Goal: Task Accomplishment & Management: Manage account settings

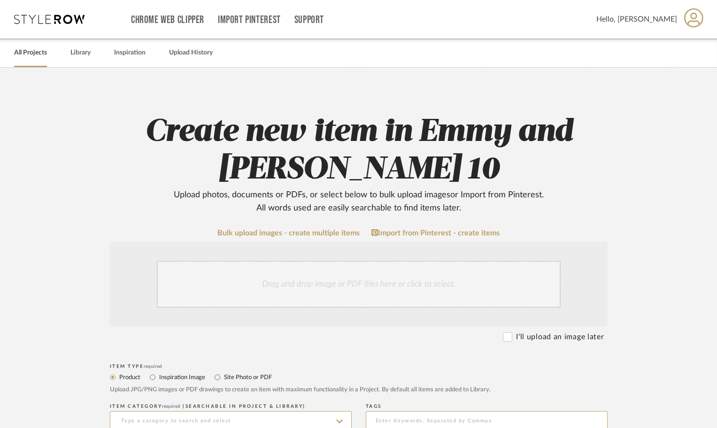
click at [28, 53] on link "All Projects" at bounding box center [30, 52] width 33 height 13
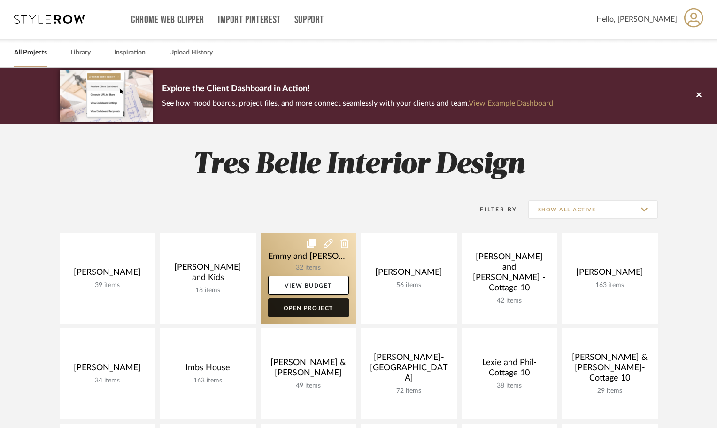
click at [316, 307] on link "Open Project" at bounding box center [308, 307] width 81 height 19
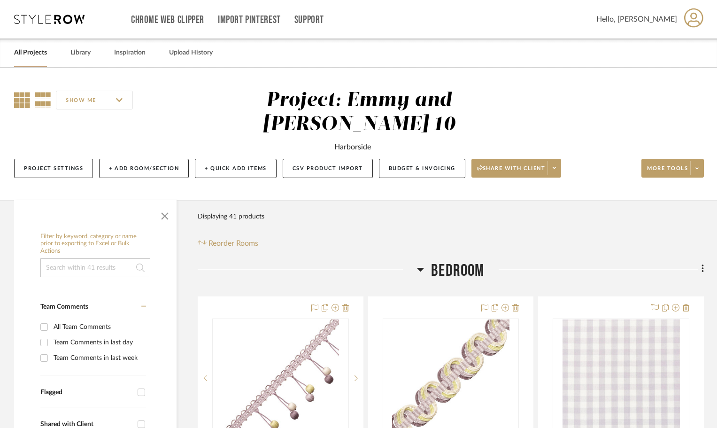
click at [18, 100] on icon at bounding box center [22, 100] width 16 height 16
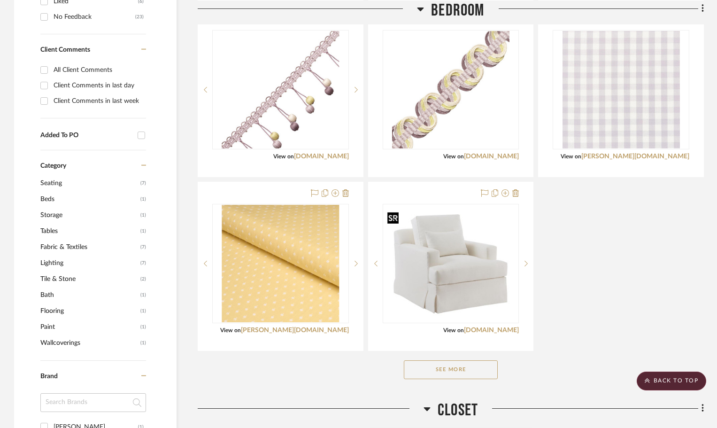
scroll to position [563, 0]
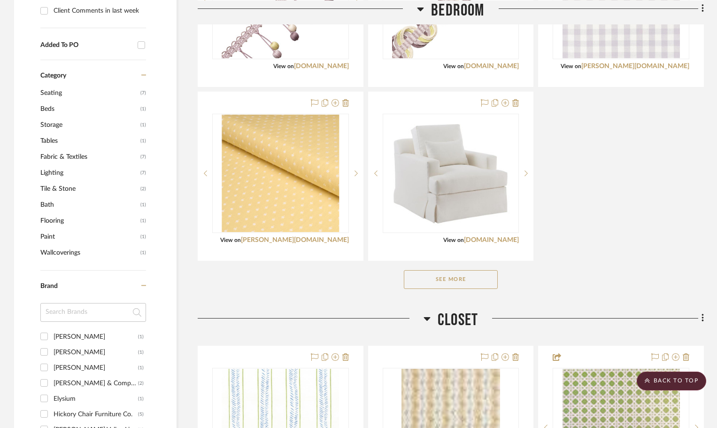
click at [468, 277] on button "See More" at bounding box center [451, 279] width 94 height 19
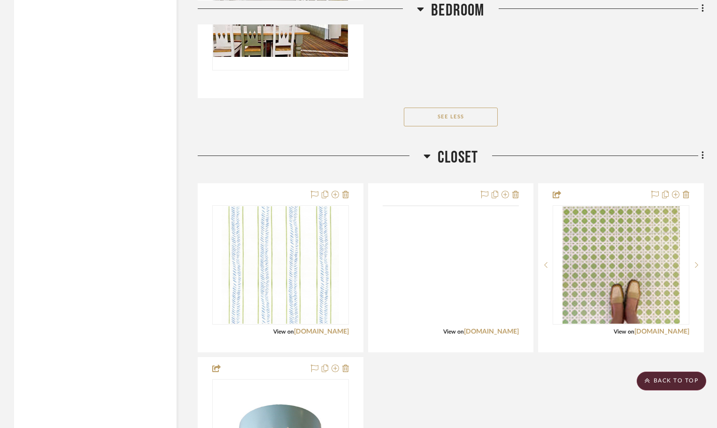
scroll to position [1783, 0]
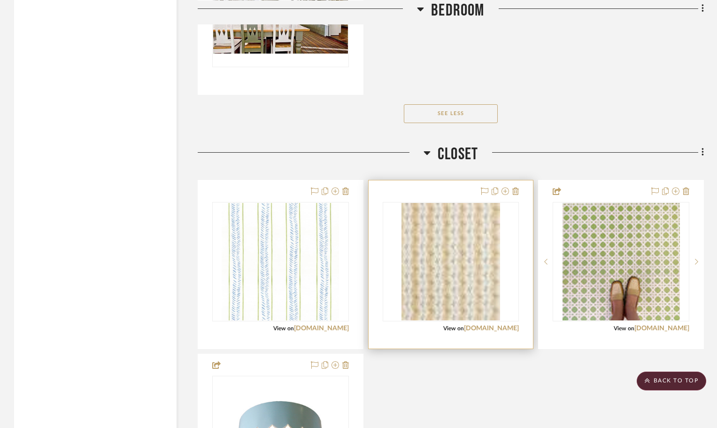
click at [505, 254] on div "0" at bounding box center [451, 261] width 136 height 118
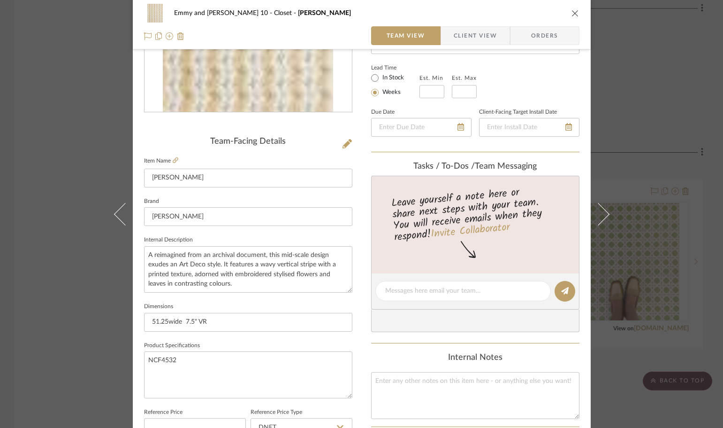
scroll to position [188, 0]
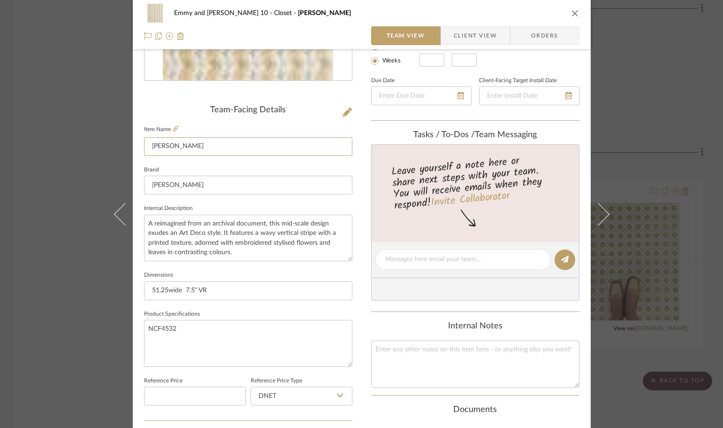
drag, startPoint x: 195, startPoint y: 143, endPoint x: 138, endPoint y: 152, distance: 57.9
click at [138, 152] on div "Emmy and [PERSON_NAME] 10 Closet [PERSON_NAME] STRIPE Team View Client View Ord…" at bounding box center [362, 252] width 458 height 867
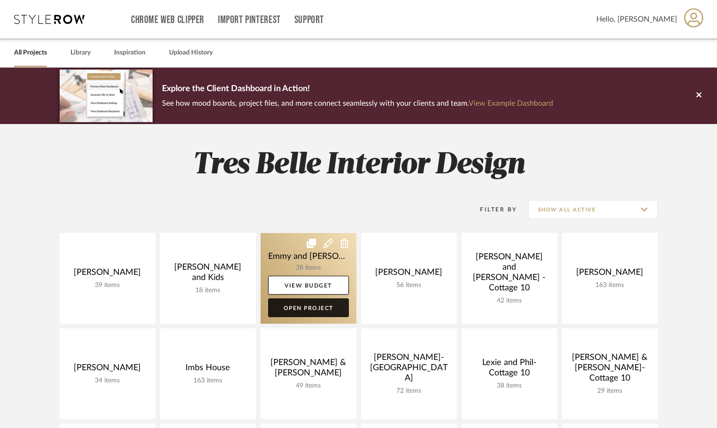
click at [313, 302] on link "Open Project" at bounding box center [308, 307] width 81 height 19
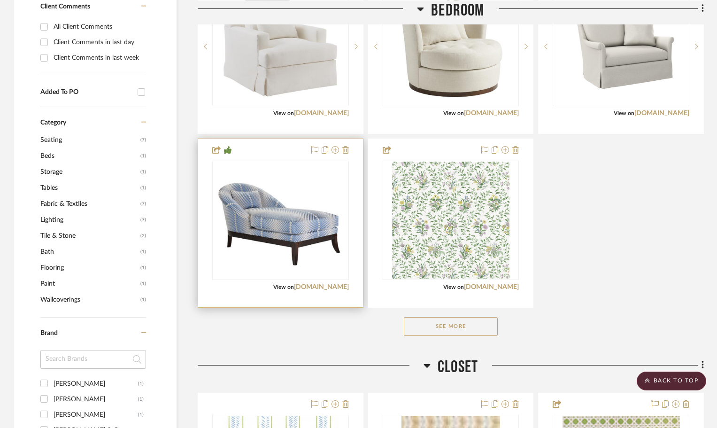
scroll to position [610, 0]
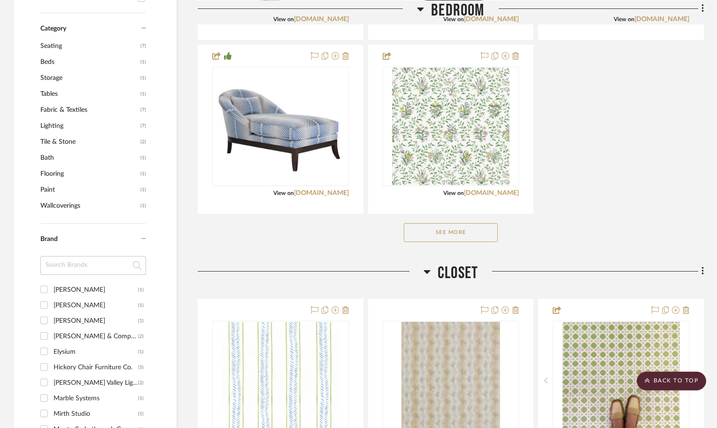
click at [483, 359] on div at bounding box center [450, 380] width 98 height 117
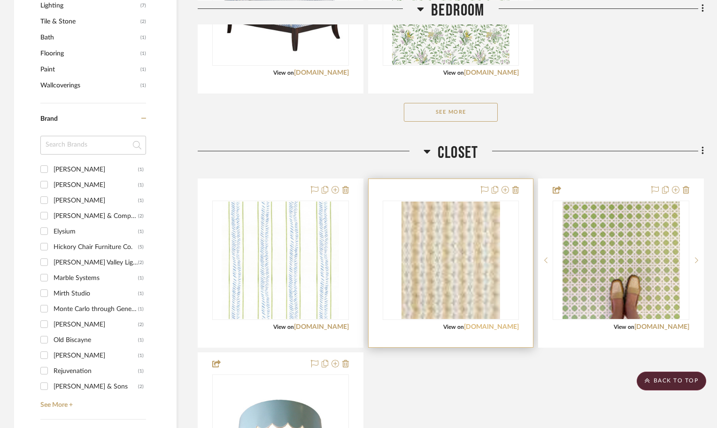
scroll to position [751, 0]
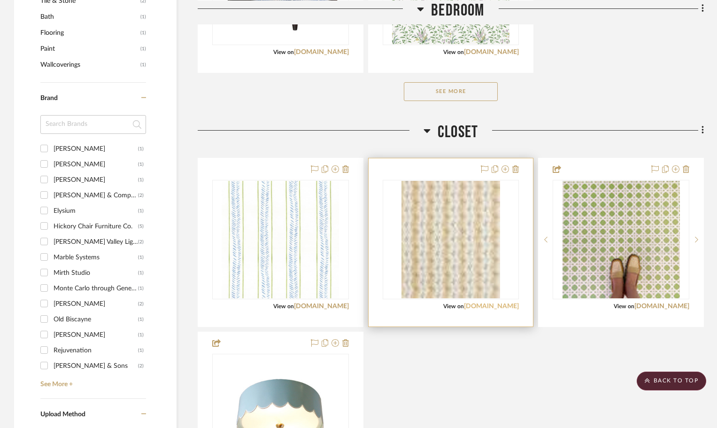
click at [489, 304] on link "[DOMAIN_NAME]" at bounding box center [491, 306] width 55 height 7
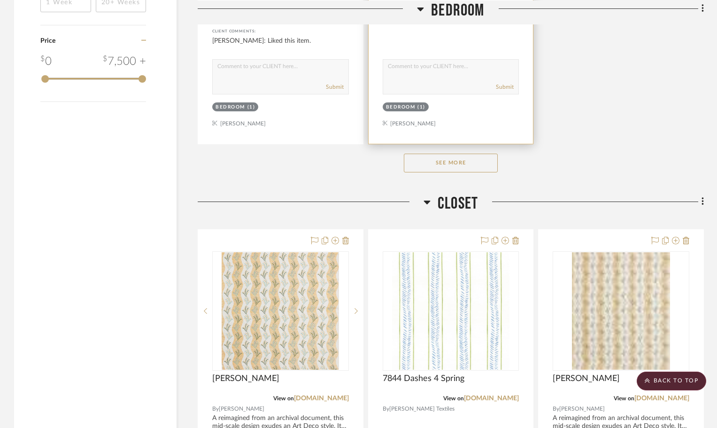
scroll to position [1408, 0]
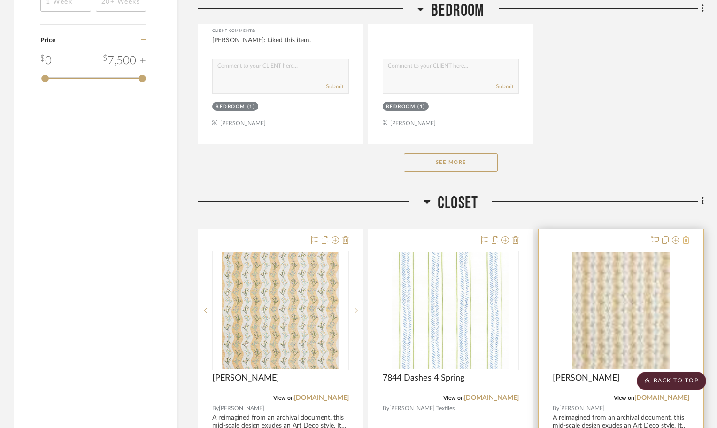
click at [686, 240] on icon at bounding box center [686, 240] width 7 height 8
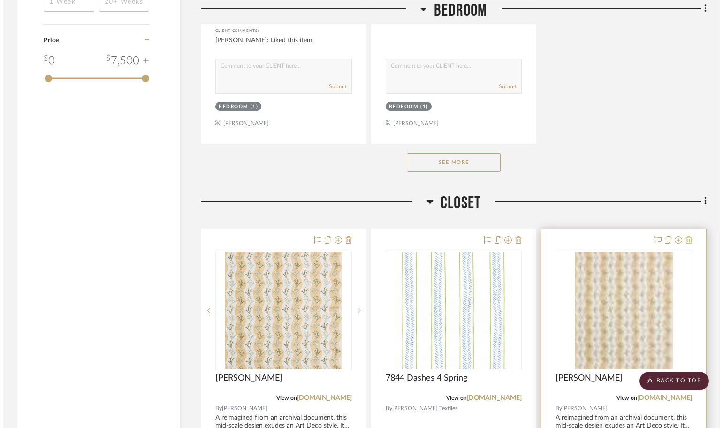
scroll to position [0, 0]
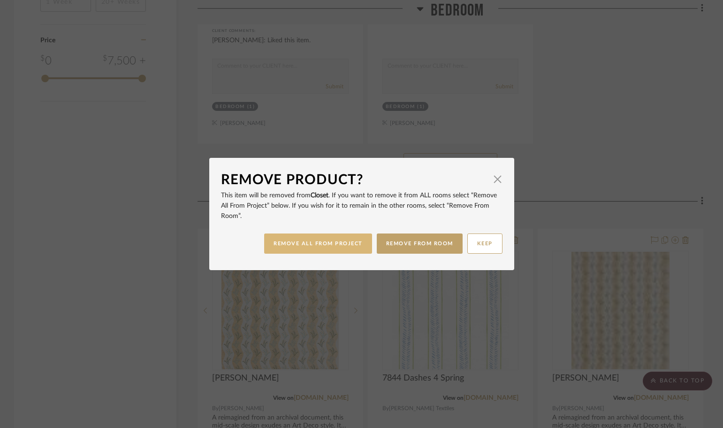
click at [318, 243] on button "REMOVE ALL FROM PROJECT" at bounding box center [318, 243] width 108 height 20
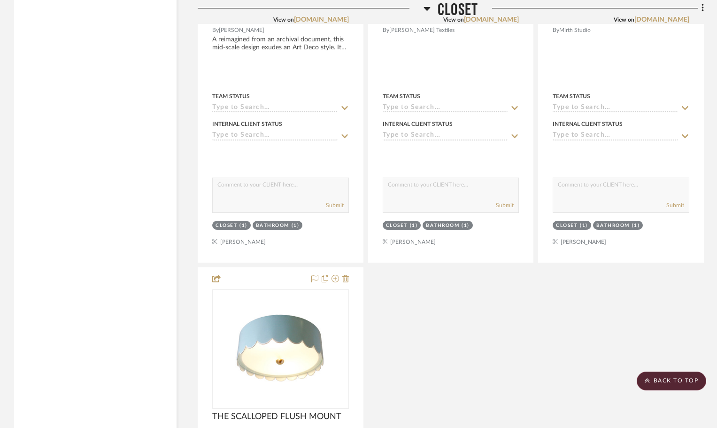
scroll to position [1690, 0]
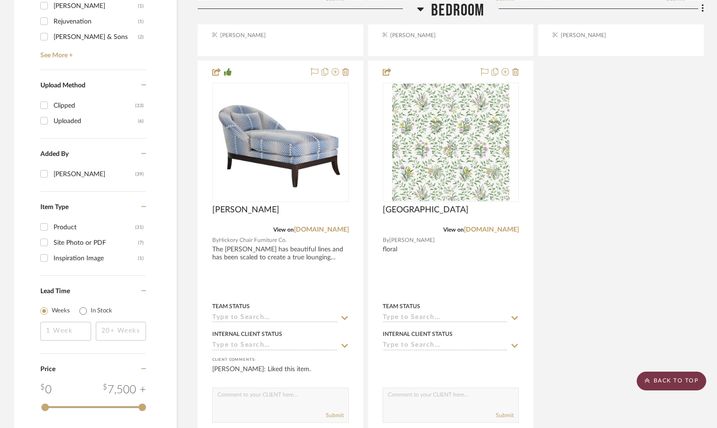
click at [688, 383] on scroll-to-top-button "BACK TO TOP" at bounding box center [671, 380] width 69 height 19
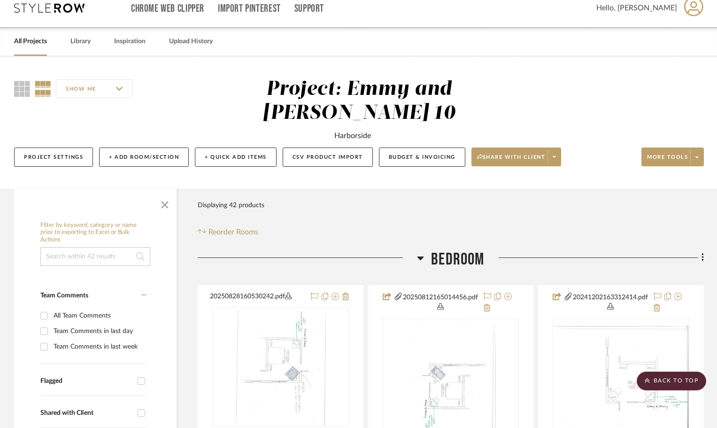
scroll to position [0, 0]
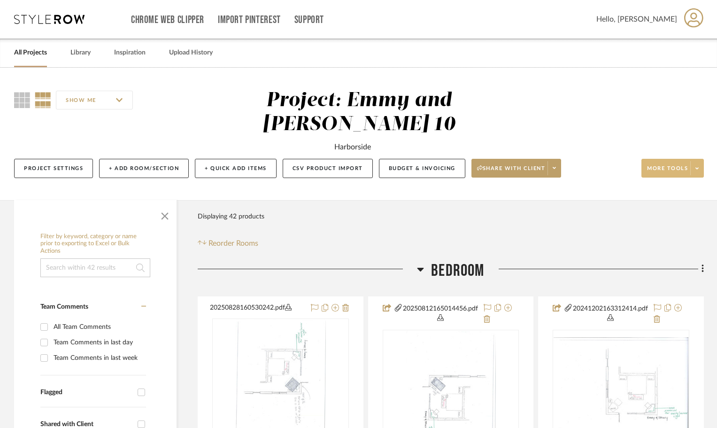
click at [661, 166] on span "More tools" at bounding box center [667, 172] width 41 height 14
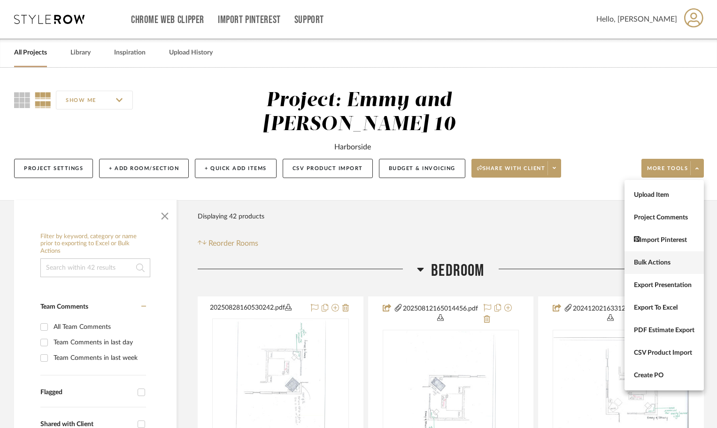
click at [639, 256] on button "Bulk Actions" at bounding box center [663, 262] width 79 height 23
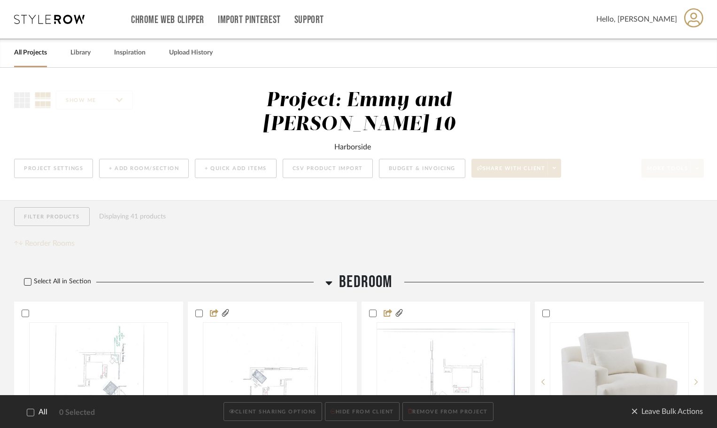
click at [26, 282] on icon at bounding box center [27, 281] width 7 height 7
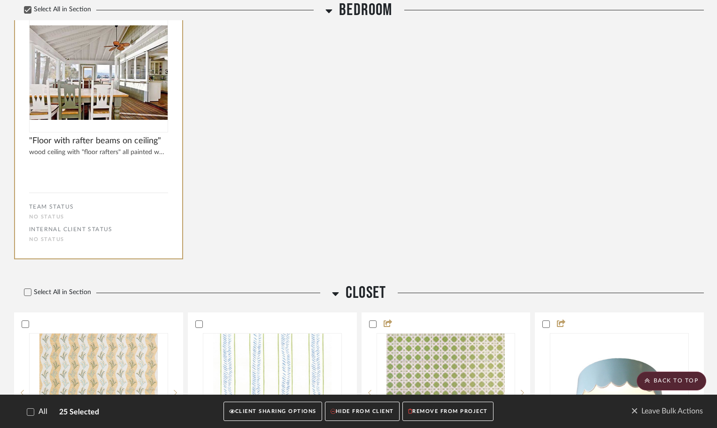
scroll to position [2066, 0]
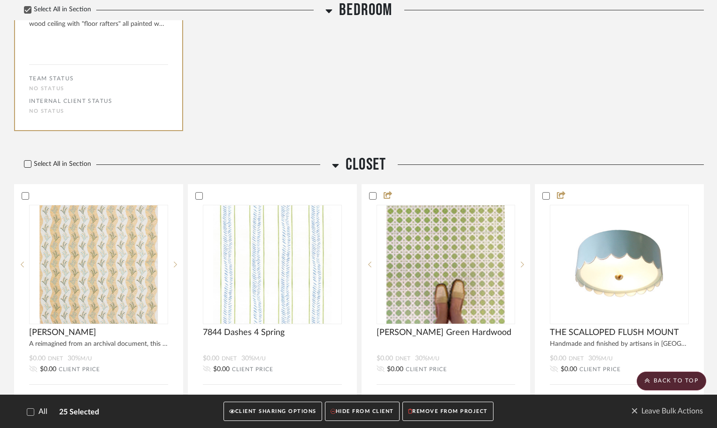
click at [26, 165] on icon at bounding box center [28, 163] width 6 height 5
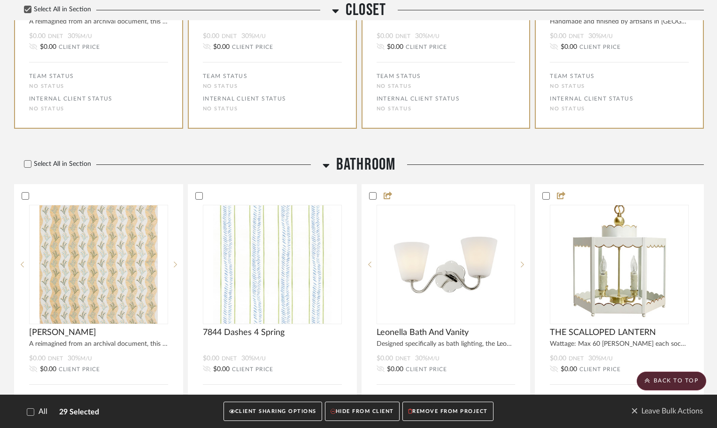
scroll to position [2395, 0]
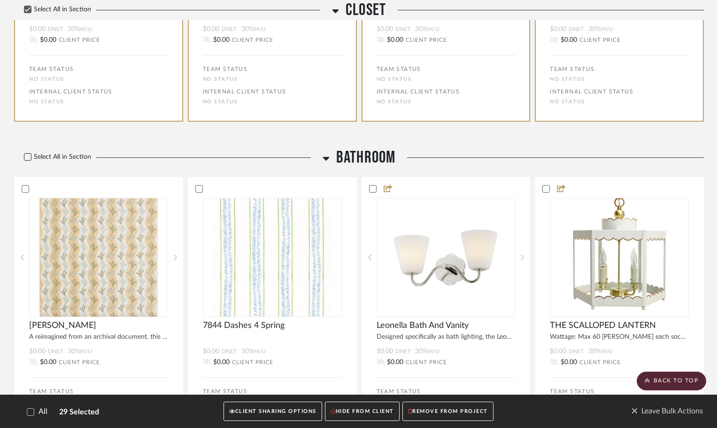
click at [30, 156] on icon at bounding box center [27, 157] width 7 height 7
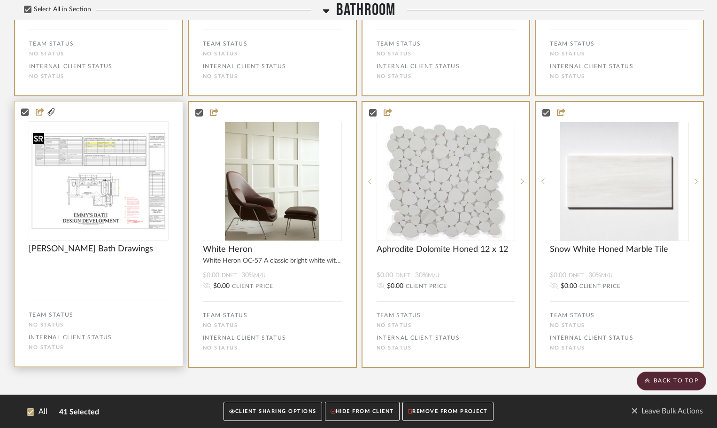
scroll to position [3017, 0]
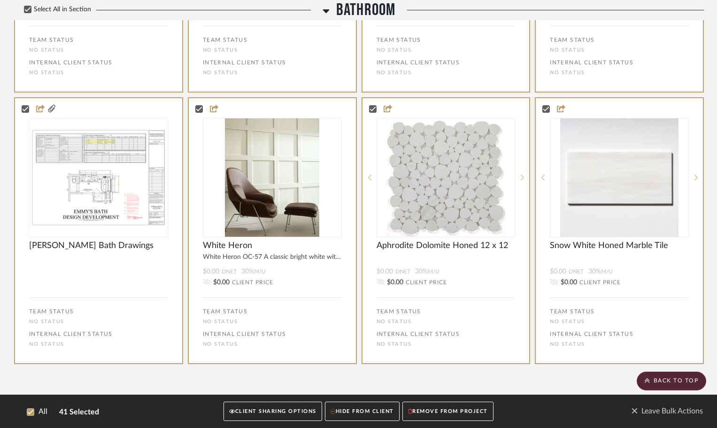
click at [294, 405] on button "CLIENT SHARING OPTIONS" at bounding box center [272, 410] width 98 height 19
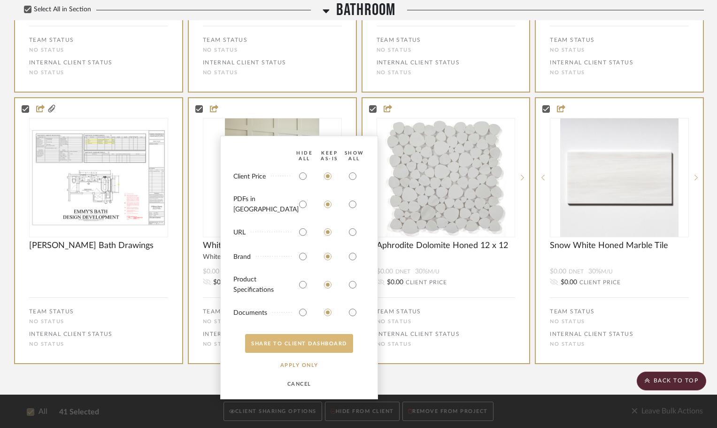
click at [321, 341] on button "SHARE TO CLIENT Dashboard" at bounding box center [299, 343] width 108 height 19
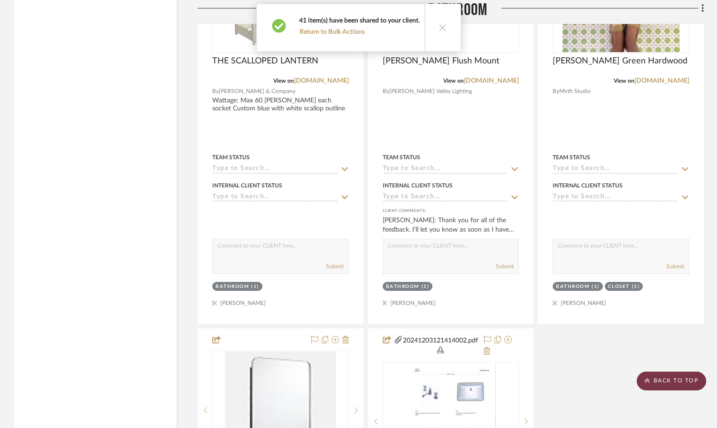
click at [687, 376] on scroll-to-top-button "BACK TO TOP" at bounding box center [671, 380] width 69 height 19
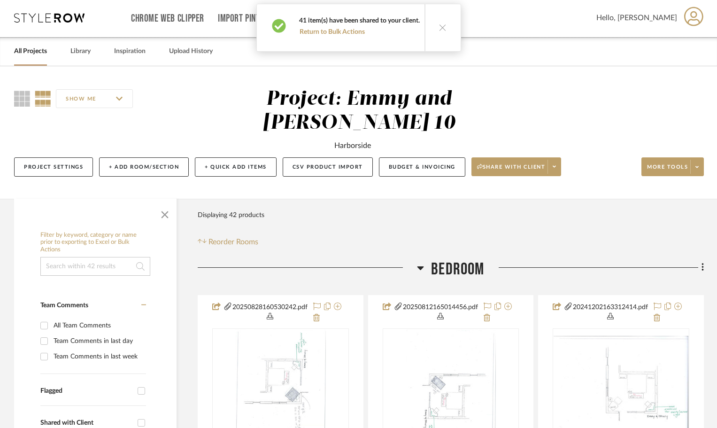
scroll to position [0, 0]
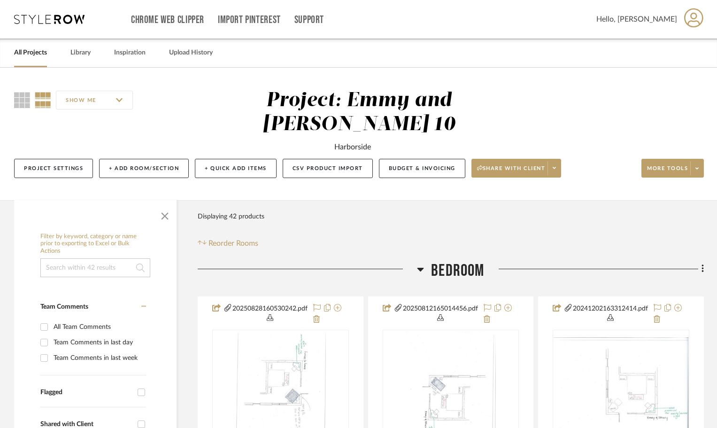
click at [31, 52] on link "All Projects" at bounding box center [30, 52] width 33 height 13
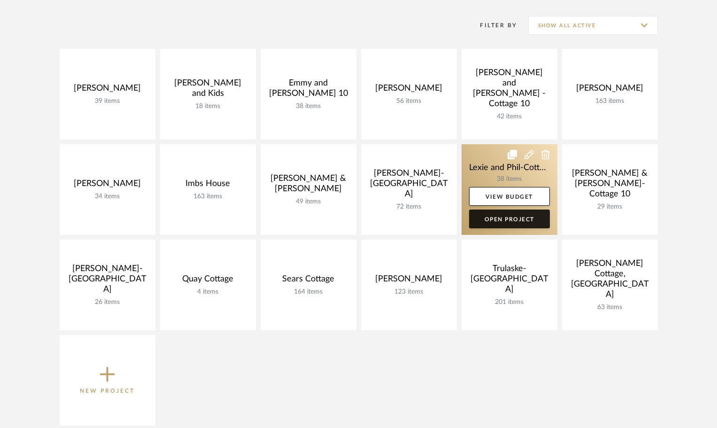
scroll to position [235, 0]
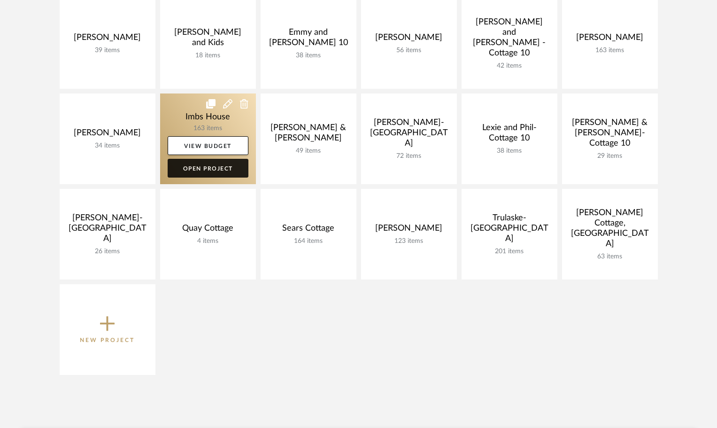
click at [198, 171] on link "Open Project" at bounding box center [208, 168] width 81 height 19
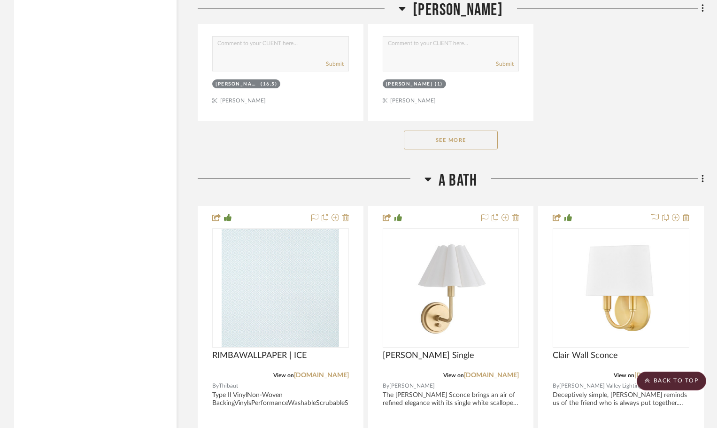
scroll to position [9436, 0]
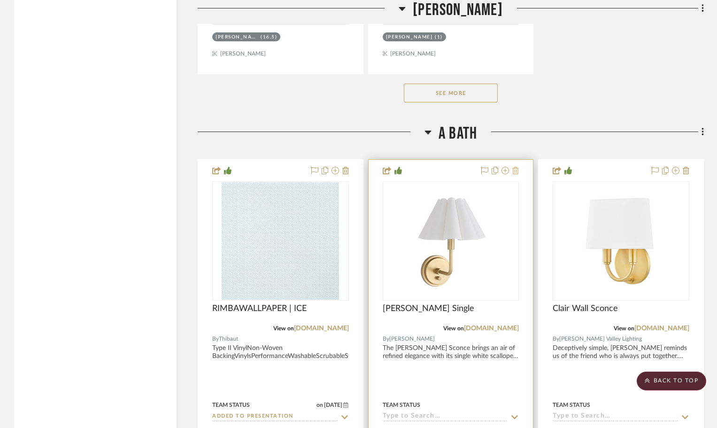
click at [514, 171] on icon at bounding box center [515, 171] width 7 height 8
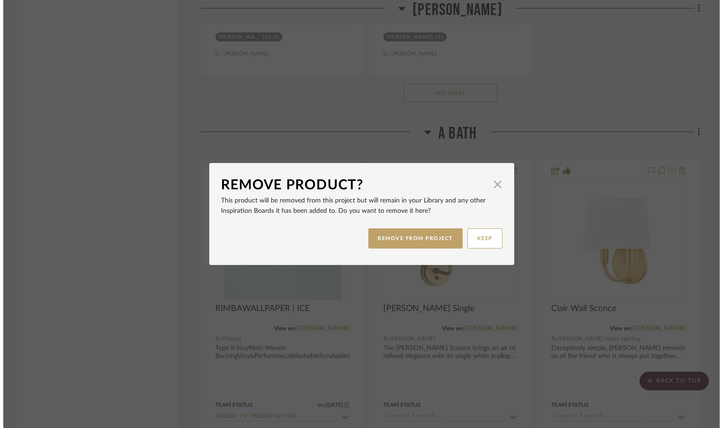
scroll to position [0, 0]
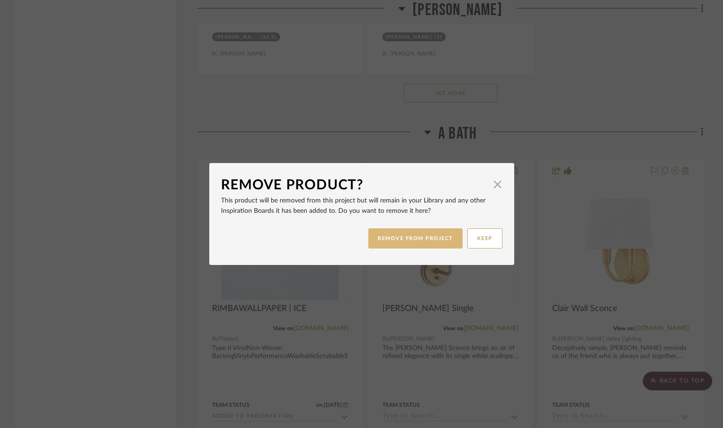
click at [426, 238] on button "REMOVE FROM PROJECT" at bounding box center [416, 238] width 94 height 20
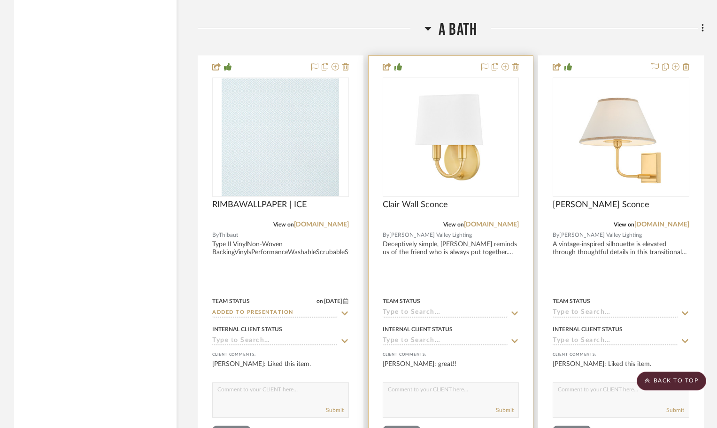
scroll to position [9624, 0]
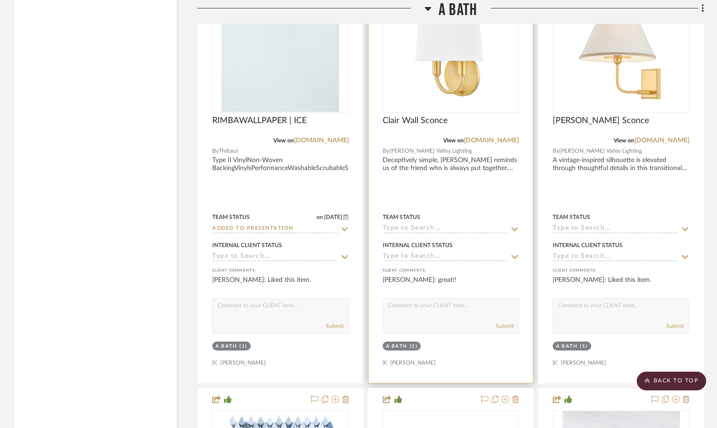
click at [515, 229] on icon at bounding box center [514, 229] width 8 height 8
click at [513, 227] on icon at bounding box center [514, 229] width 8 height 8
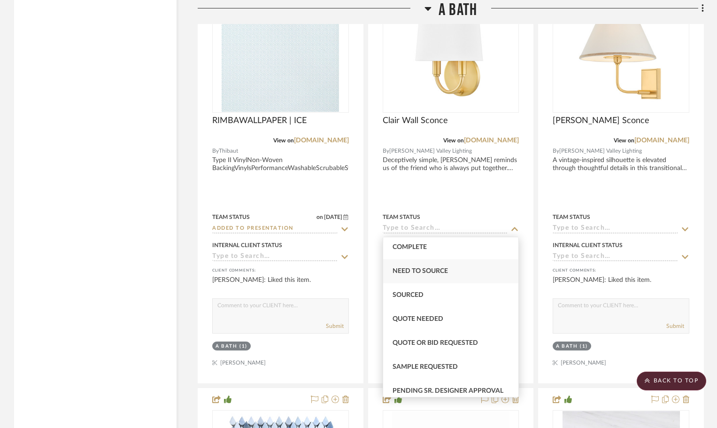
scroll to position [282, 0]
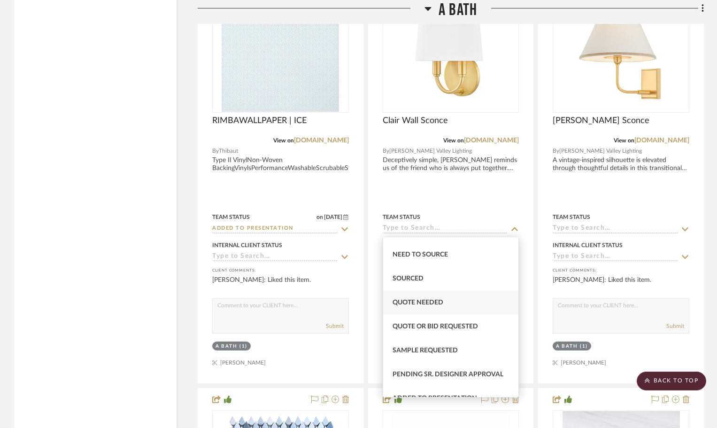
click at [440, 299] on span "Quote Needed" at bounding box center [417, 302] width 51 height 7
type input "8/28/2025"
type input "Quote Needed"
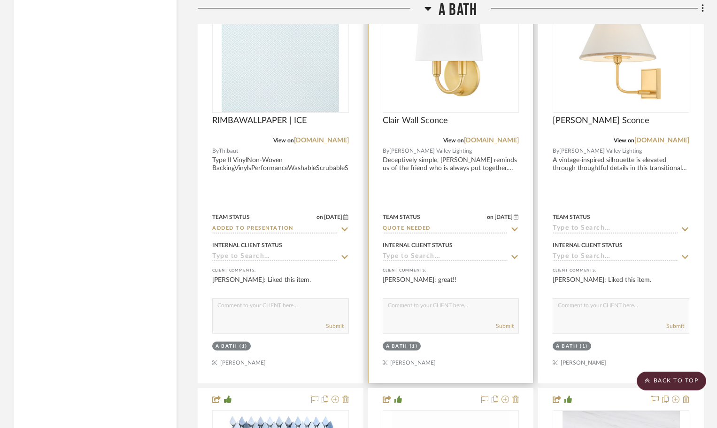
click at [392, 347] on div "A Bath" at bounding box center [397, 346] width 22 height 7
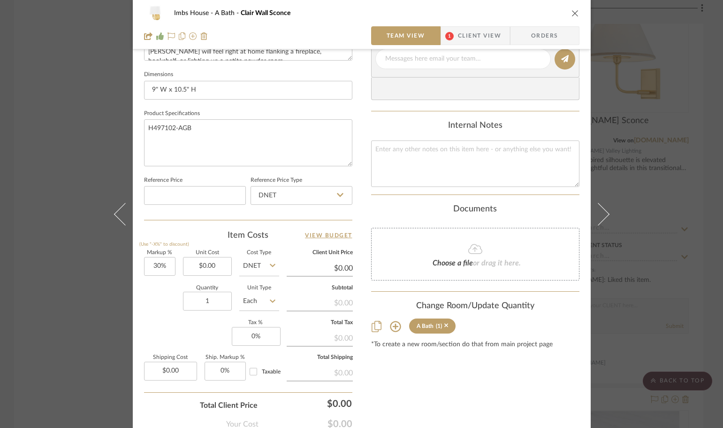
scroll to position [423, 0]
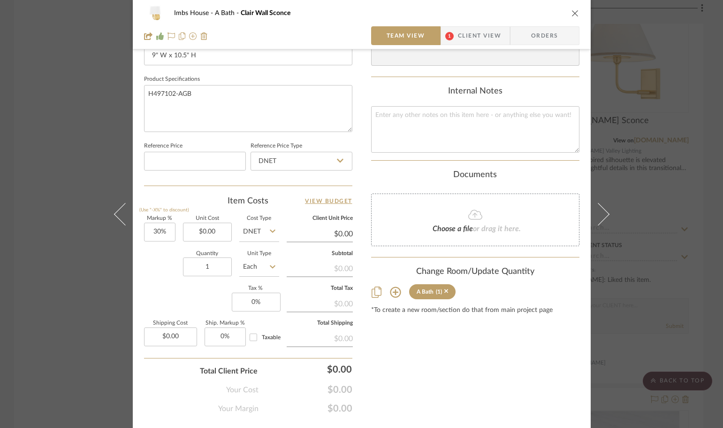
click at [391, 289] on icon at bounding box center [395, 291] width 11 height 11
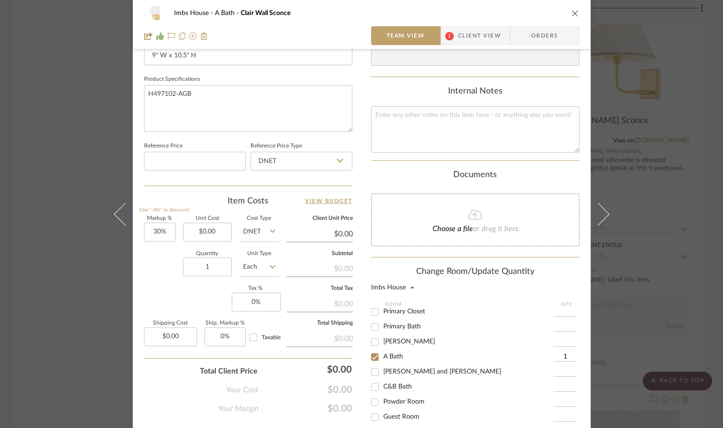
scroll to position [94, 0]
click at [559, 353] on input "1" at bounding box center [565, 356] width 23 height 9
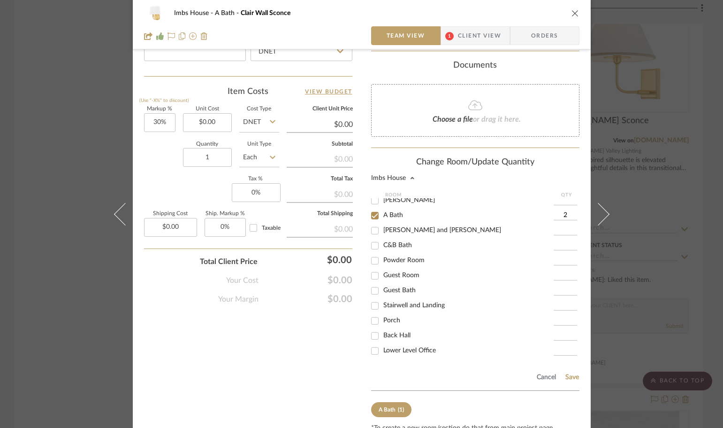
scroll to position [563, 0]
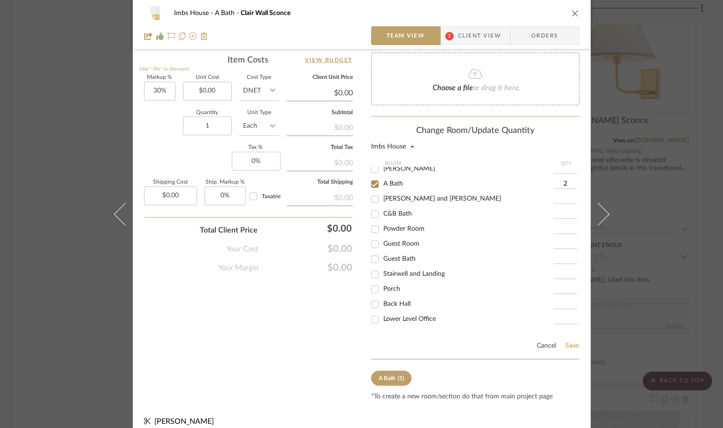
type input "2"
click at [565, 344] on button "Save" at bounding box center [572, 346] width 15 height 8
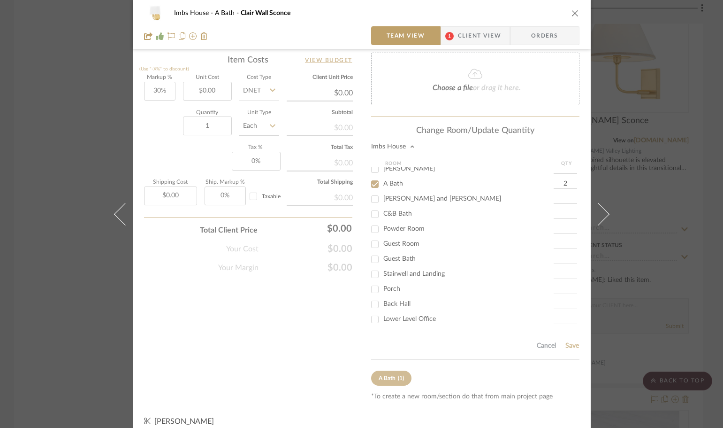
type input "2"
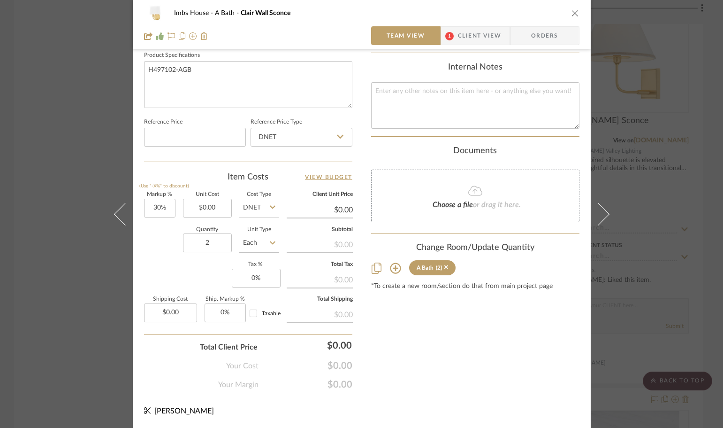
click at [572, 12] on icon "close" at bounding box center [576, 13] width 8 height 8
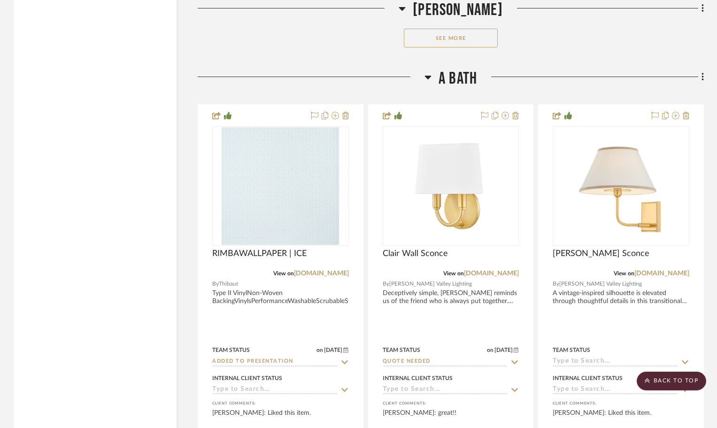
scroll to position [9483, 0]
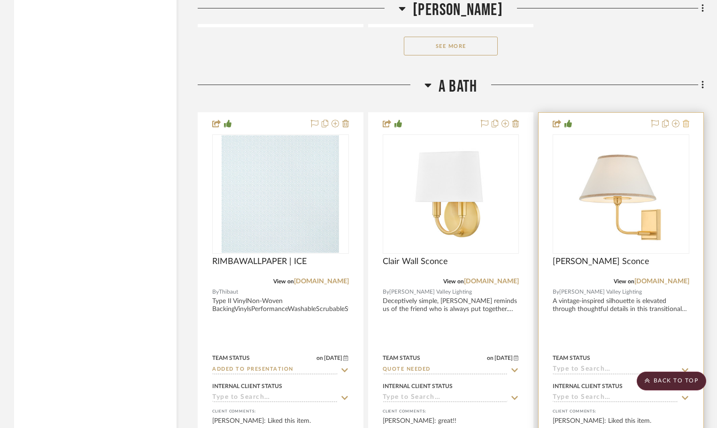
click at [686, 123] on icon at bounding box center [686, 124] width 7 height 8
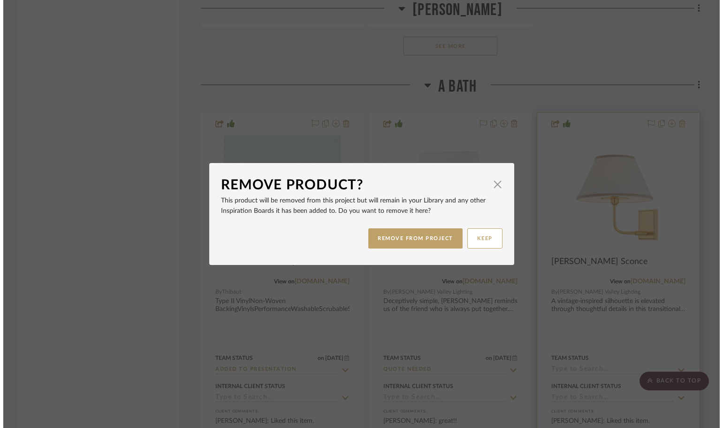
scroll to position [0, 0]
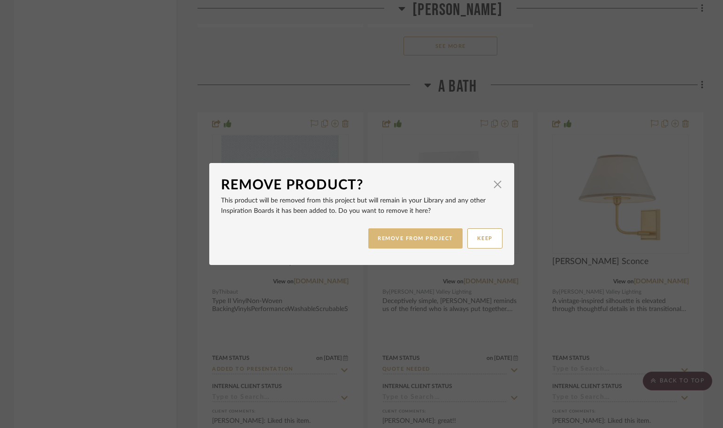
click at [422, 241] on button "REMOVE FROM PROJECT" at bounding box center [416, 238] width 94 height 20
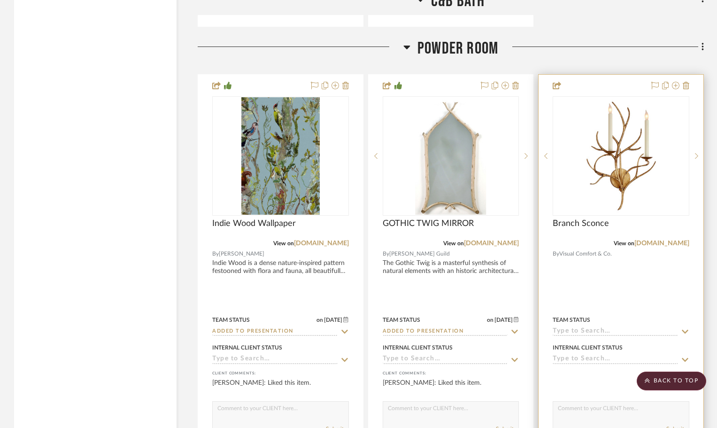
scroll to position [12582, 0]
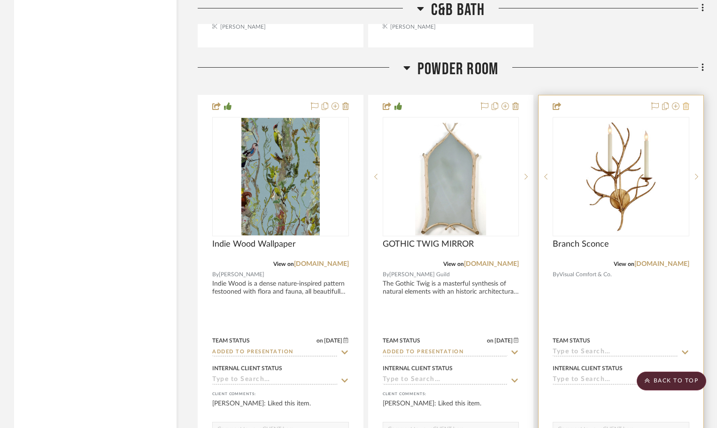
click at [686, 105] on icon at bounding box center [686, 106] width 7 height 8
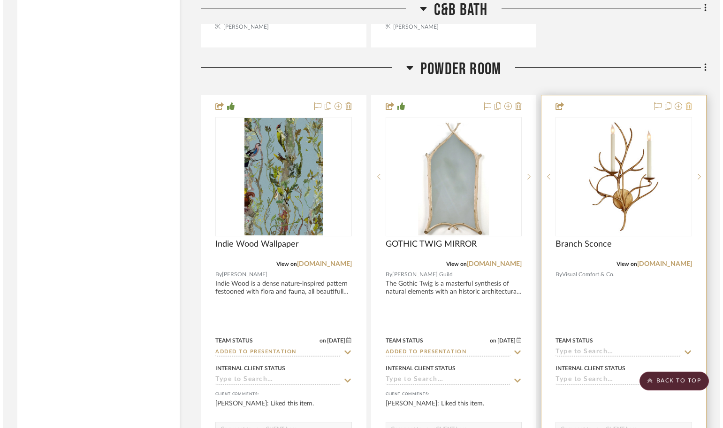
scroll to position [0, 0]
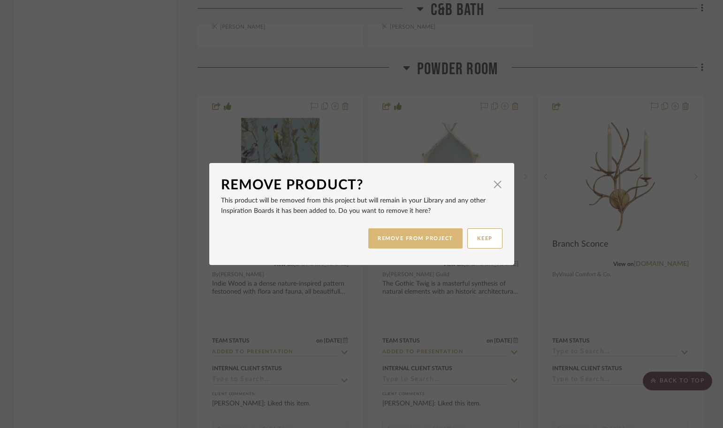
click at [428, 241] on button "REMOVE FROM PROJECT" at bounding box center [416, 238] width 94 height 20
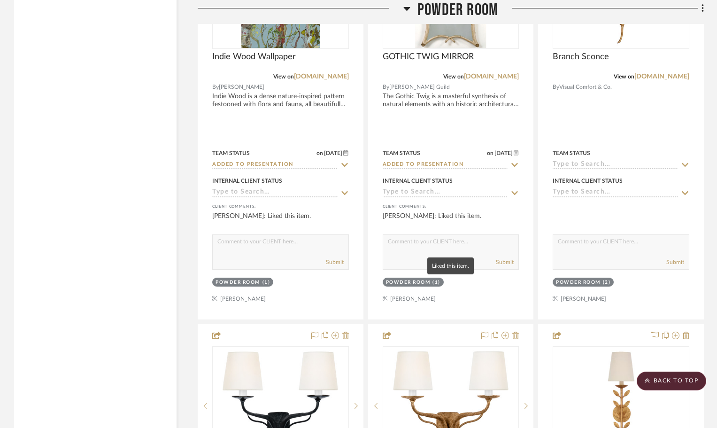
scroll to position [12769, 0]
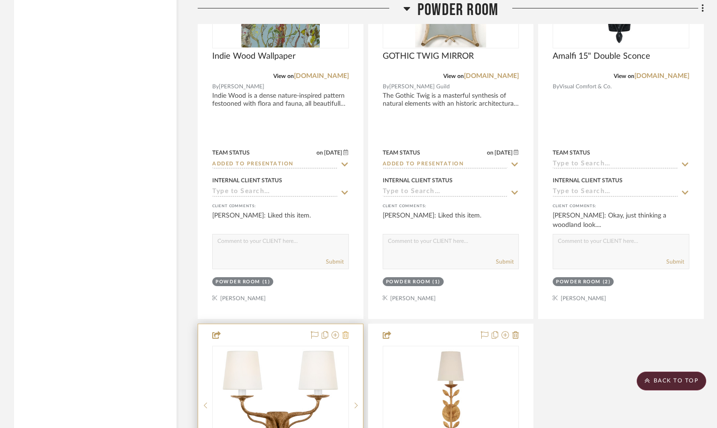
click at [345, 335] on icon at bounding box center [345, 335] width 7 height 8
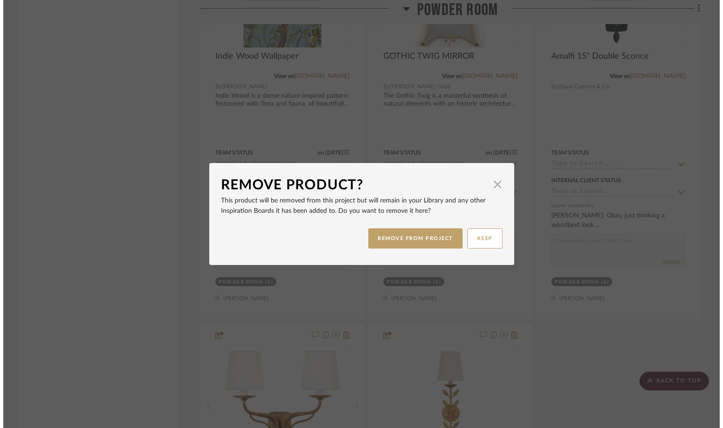
scroll to position [0, 0]
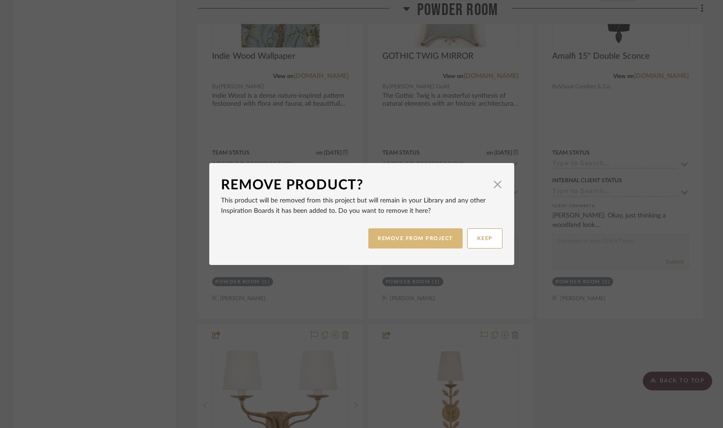
click at [419, 243] on button "REMOVE FROM PROJECT" at bounding box center [416, 238] width 94 height 20
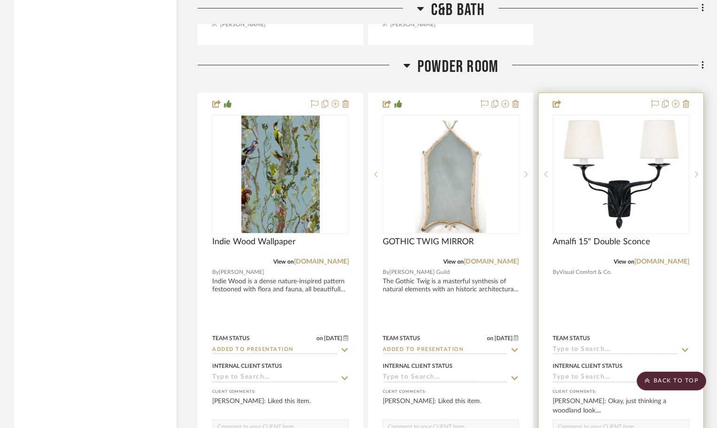
scroll to position [12582, 0]
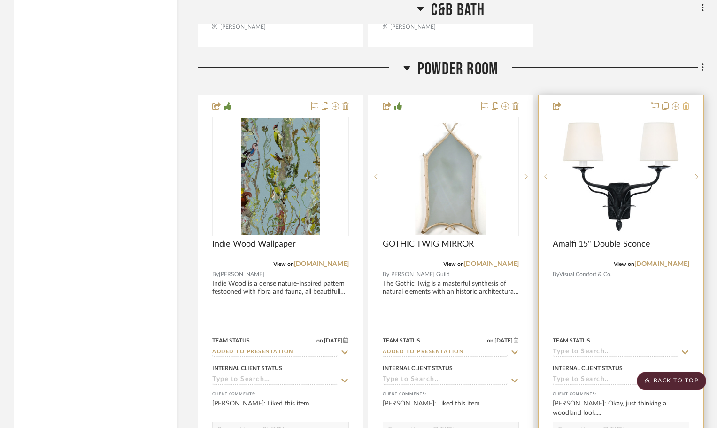
click at [686, 107] on icon at bounding box center [686, 106] width 7 height 8
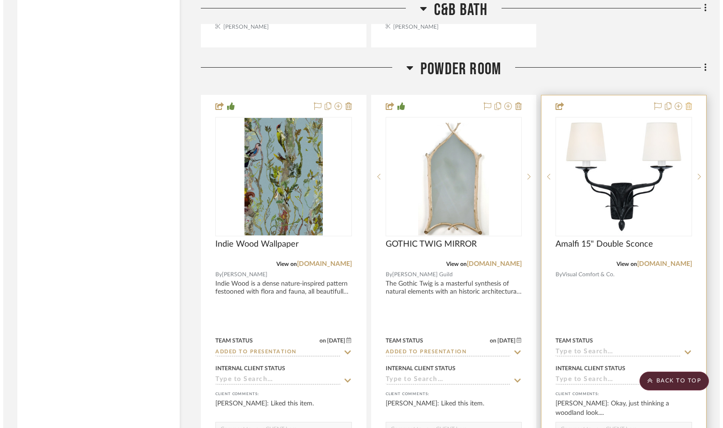
scroll to position [0, 0]
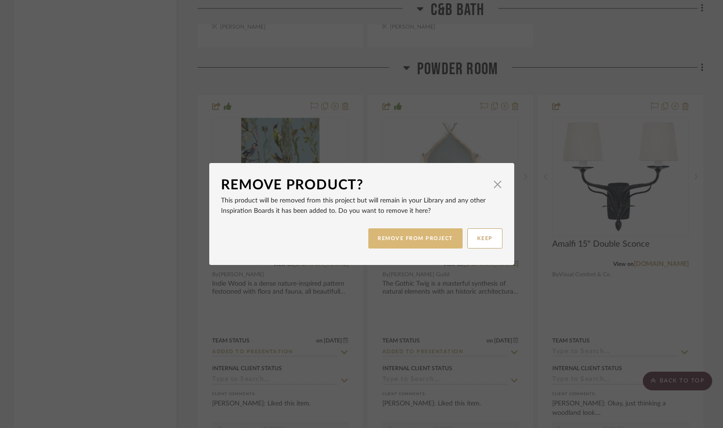
click at [422, 238] on button "REMOVE FROM PROJECT" at bounding box center [416, 238] width 94 height 20
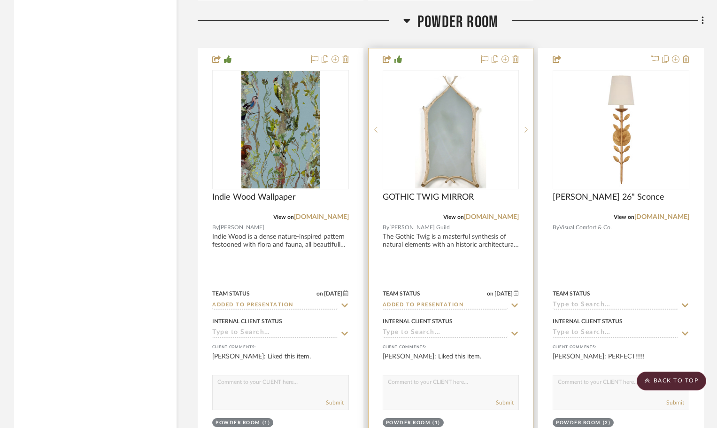
scroll to position [12722, 0]
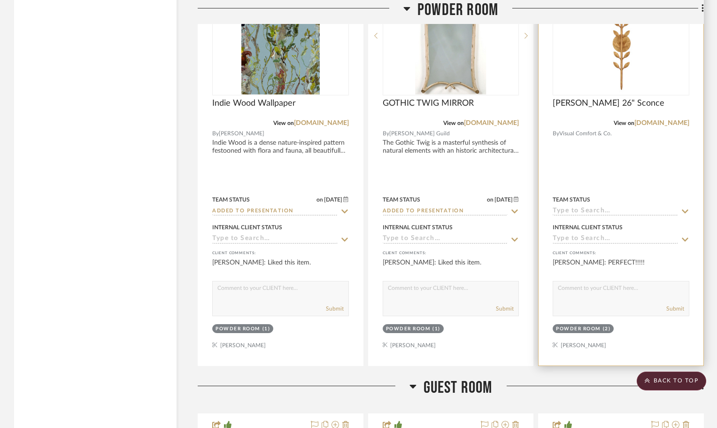
click at [687, 209] on icon at bounding box center [685, 212] width 8 height 8
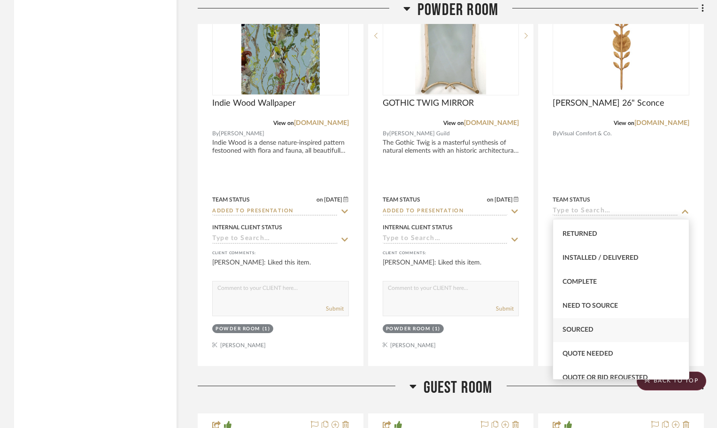
scroll to position [235, 0]
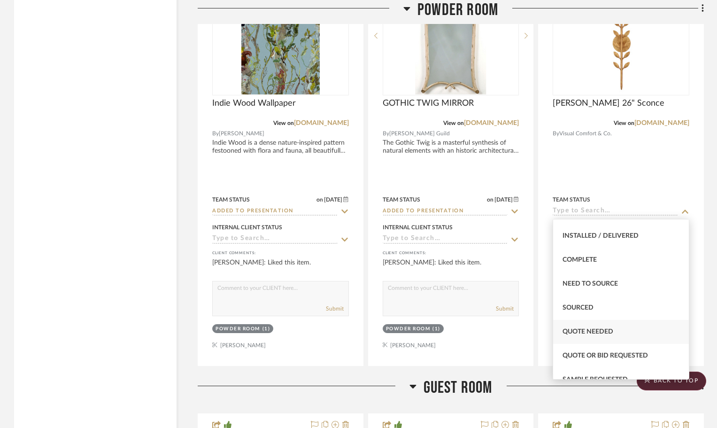
click at [591, 330] on span "Quote Needed" at bounding box center [587, 331] width 51 height 7
type input "8/28/2025"
type input "Quote Needed"
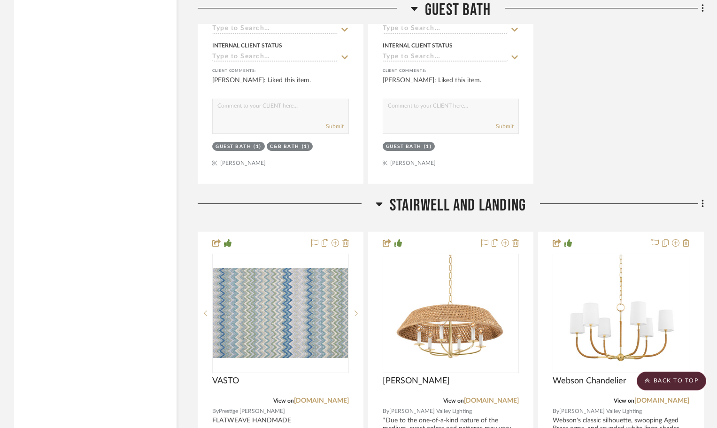
scroll to position [15210, 0]
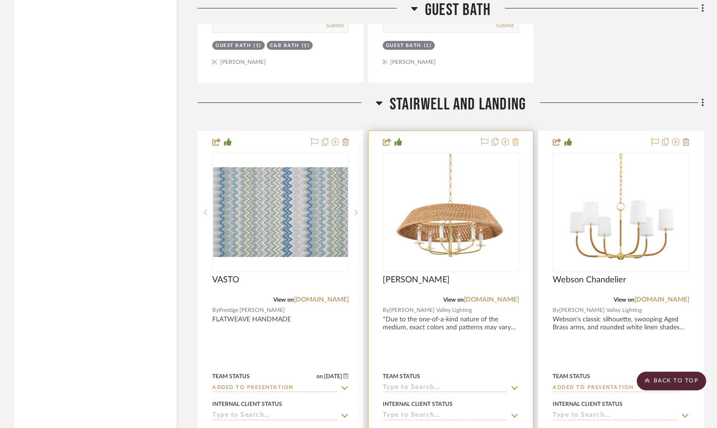
click at [516, 143] on icon at bounding box center [515, 142] width 7 height 8
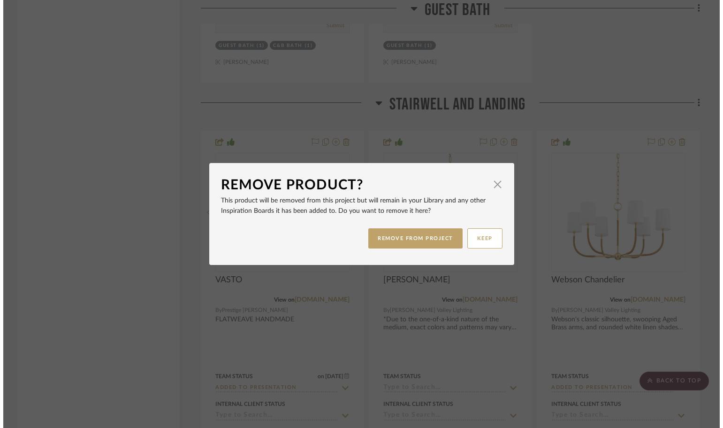
scroll to position [0, 0]
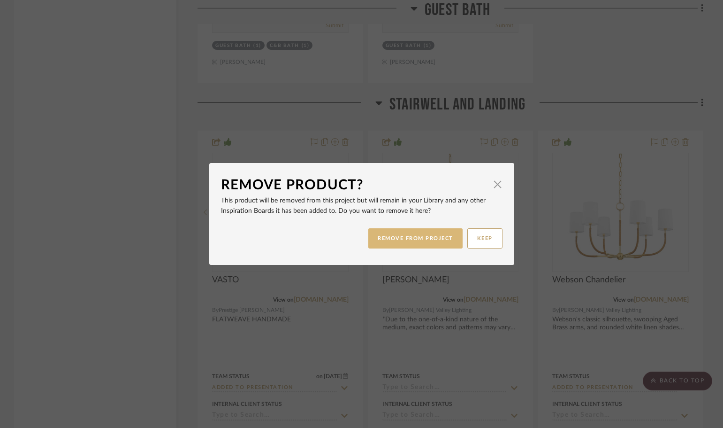
click at [423, 238] on button "REMOVE FROM PROJECT" at bounding box center [416, 238] width 94 height 20
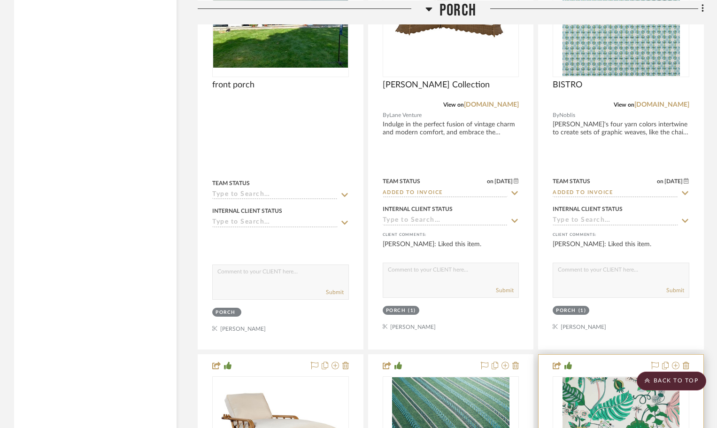
scroll to position [15962, 0]
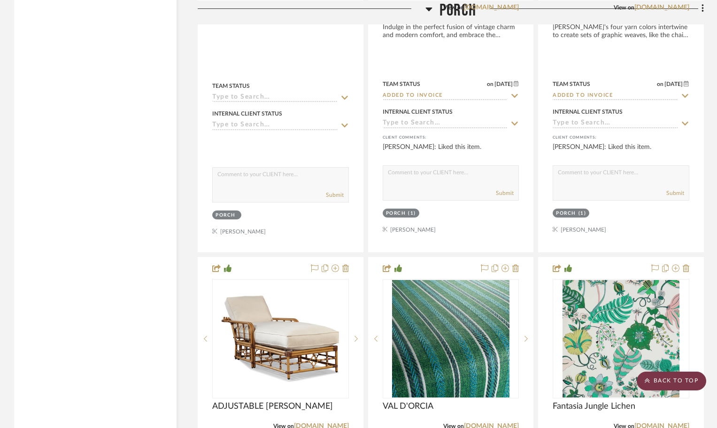
click at [667, 380] on scroll-to-top-button "BACK TO TOP" at bounding box center [671, 380] width 69 height 19
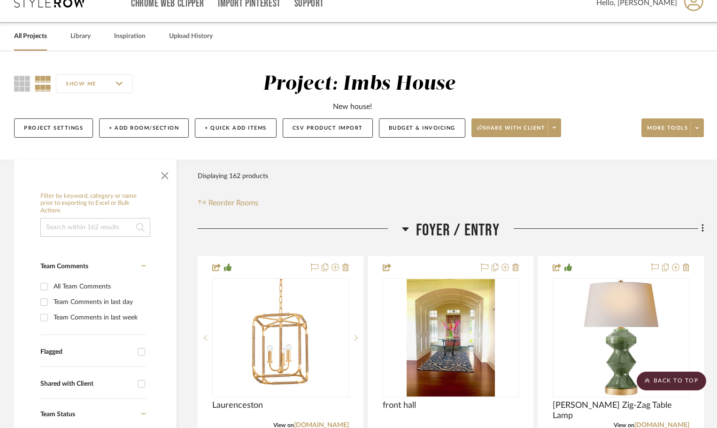
scroll to position [0, 0]
